Goal: Task Accomplishment & Management: Manage account settings

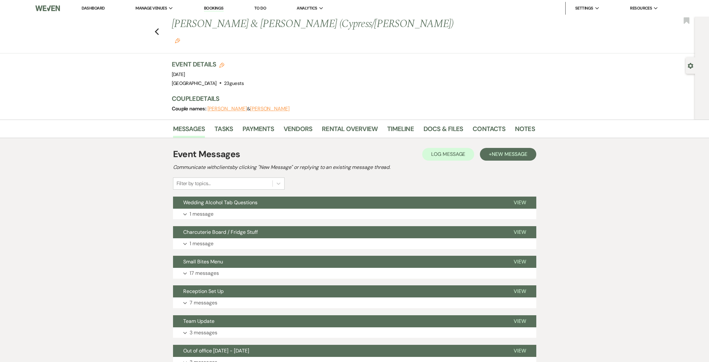
click at [105, 10] on li "Dashboard" at bounding box center [92, 8] width 29 height 13
click at [101, 10] on link "Dashboard" at bounding box center [93, 7] width 23 height 5
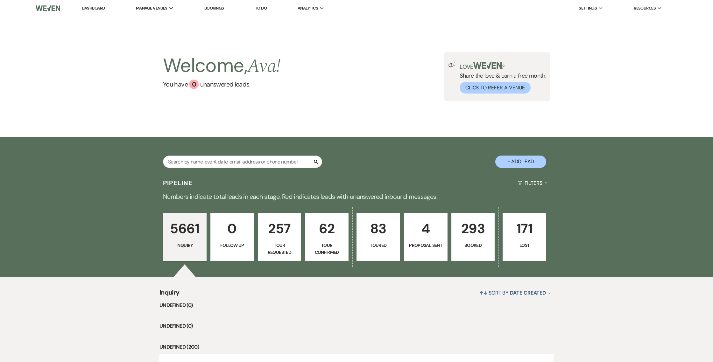
click at [215, 7] on link "Bookings" at bounding box center [214, 7] width 20 height 5
click at [214, 9] on link "Bookings" at bounding box center [214, 7] width 20 height 5
click at [215, 7] on link "Bookings" at bounding box center [214, 7] width 20 height 5
click at [216, 8] on link "Bookings" at bounding box center [214, 7] width 20 height 5
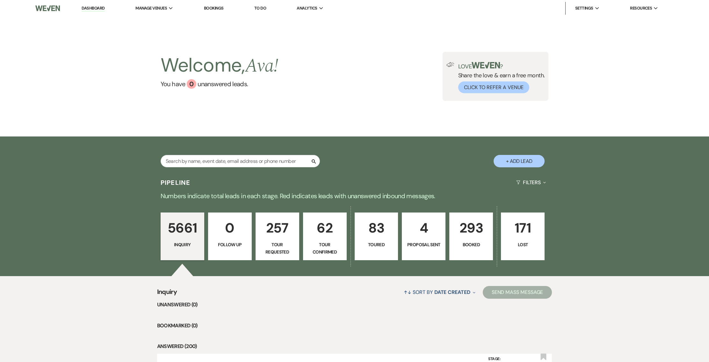
click at [209, 5] on link "Bookings" at bounding box center [214, 7] width 20 height 5
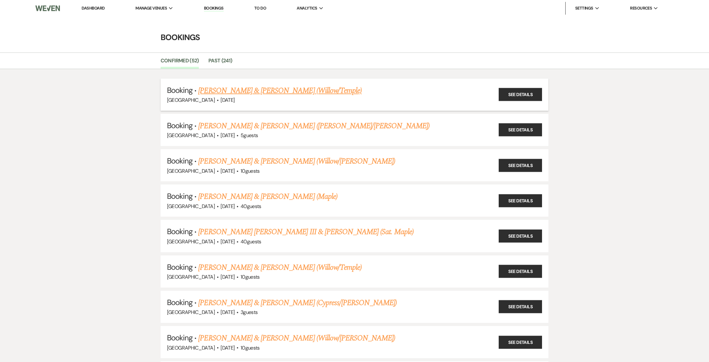
click at [216, 88] on link "[PERSON_NAME] & [PERSON_NAME] (Willow/Temple)" at bounding box center [279, 90] width 163 height 11
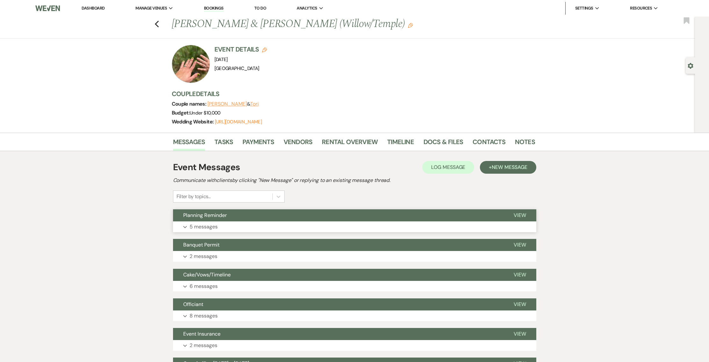
click at [208, 216] on span "Planning Reminder" at bounding box center [205, 215] width 44 height 7
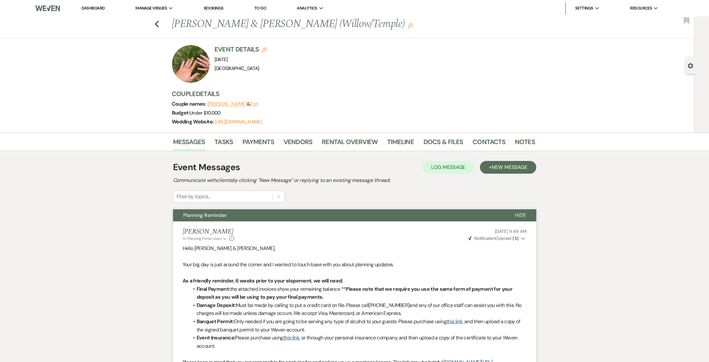
click at [197, 53] on div at bounding box center [191, 64] width 38 height 38
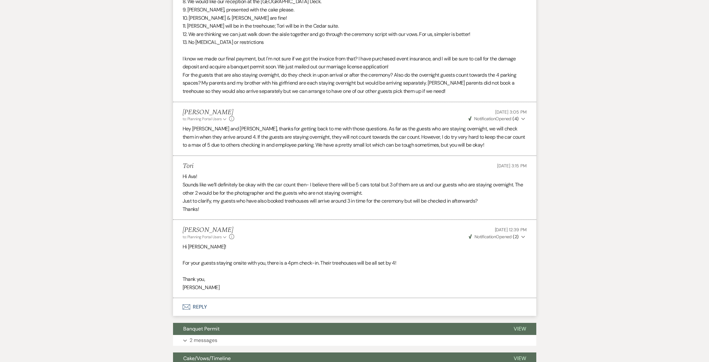
scroll to position [1168, 0]
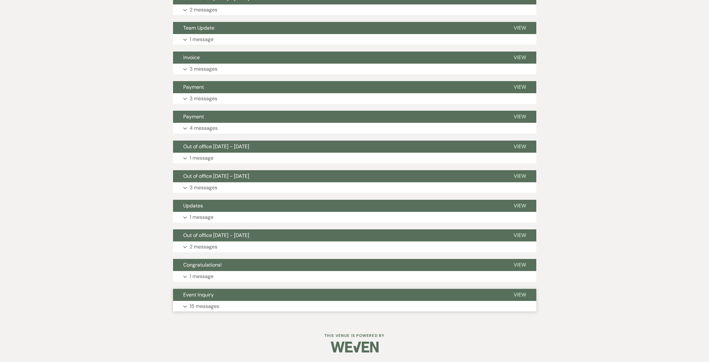
click at [174, 310] on button "Expand 15 messages" at bounding box center [354, 306] width 363 height 11
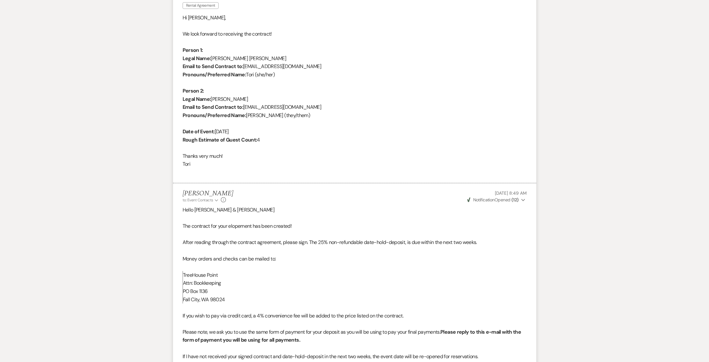
scroll to position [2279, 0]
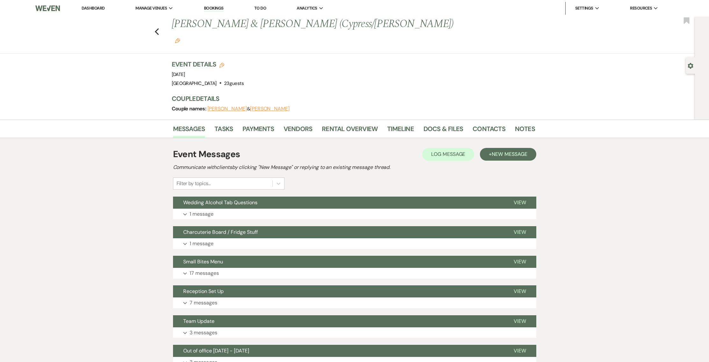
click at [92, 5] on link "Dashboard" at bounding box center [93, 7] width 23 height 5
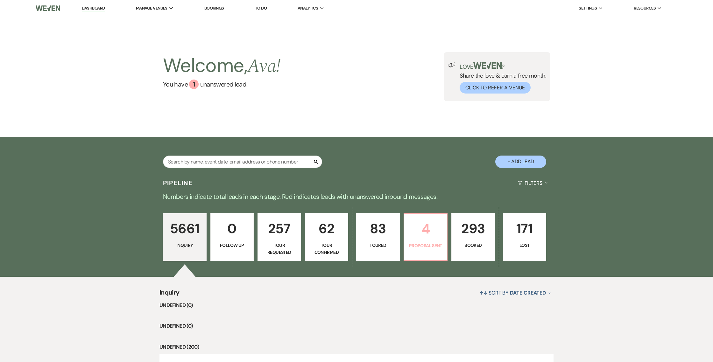
click at [418, 234] on p "4" at bounding box center [425, 228] width 35 height 21
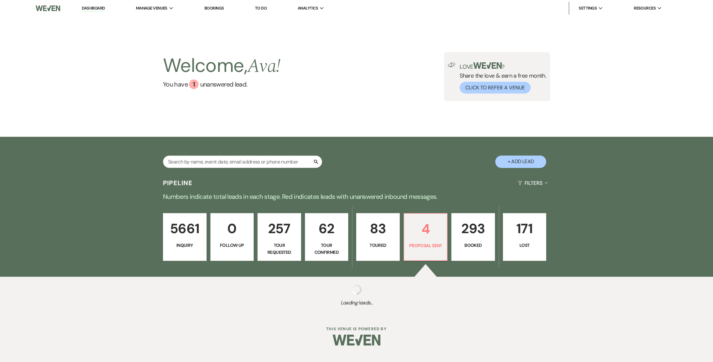
select select "6"
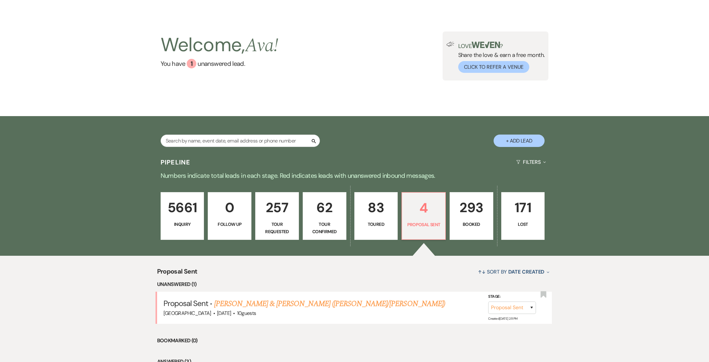
scroll to position [46, 0]
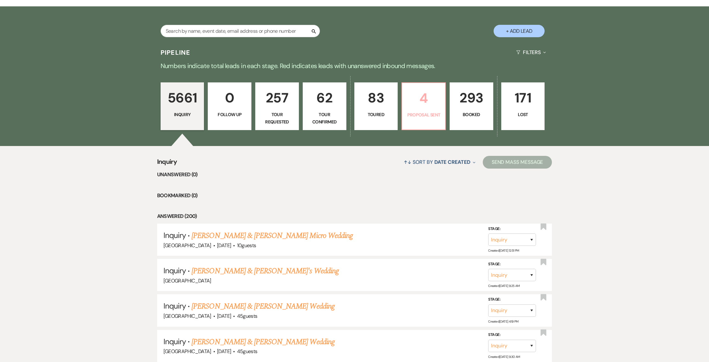
click at [436, 96] on p "4" at bounding box center [423, 98] width 35 height 21
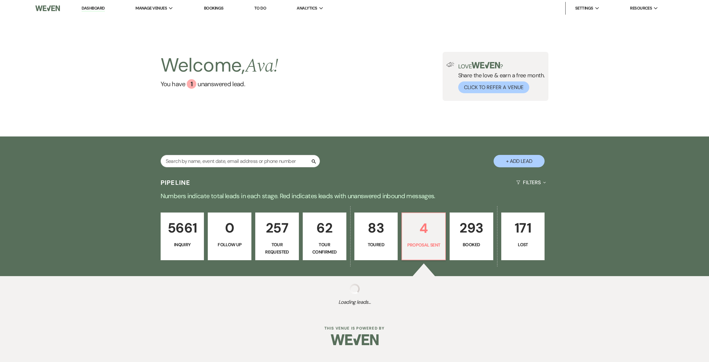
select select "6"
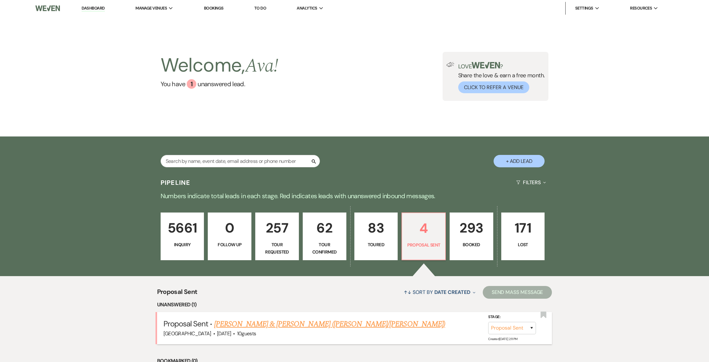
click at [239, 326] on link "Andrea Shepherd & Patrick Klain (Willow/Ananda)" at bounding box center [329, 324] width 231 height 11
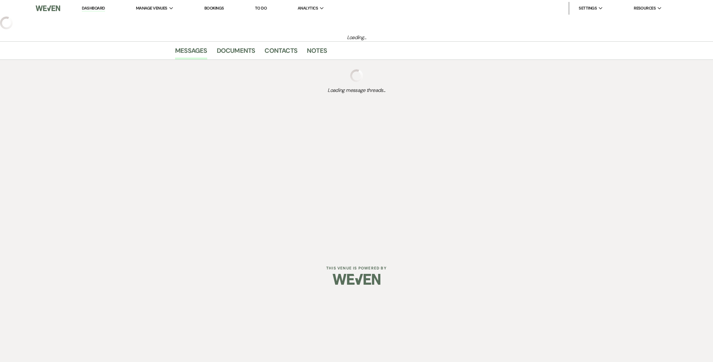
select select "6"
select select "5"
select select "16"
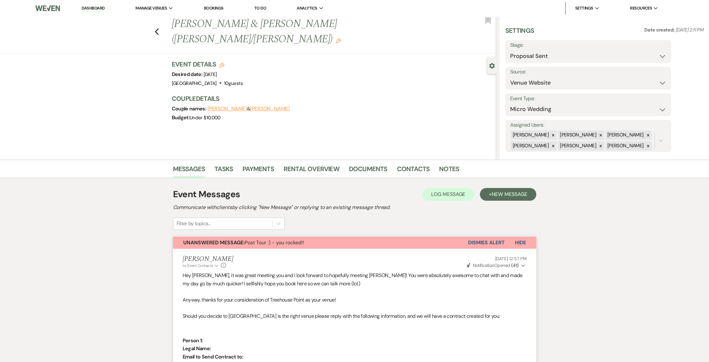
click at [89, 5] on link "Dashboard" at bounding box center [93, 8] width 23 height 6
